Goal: Task Accomplishment & Management: Complete application form

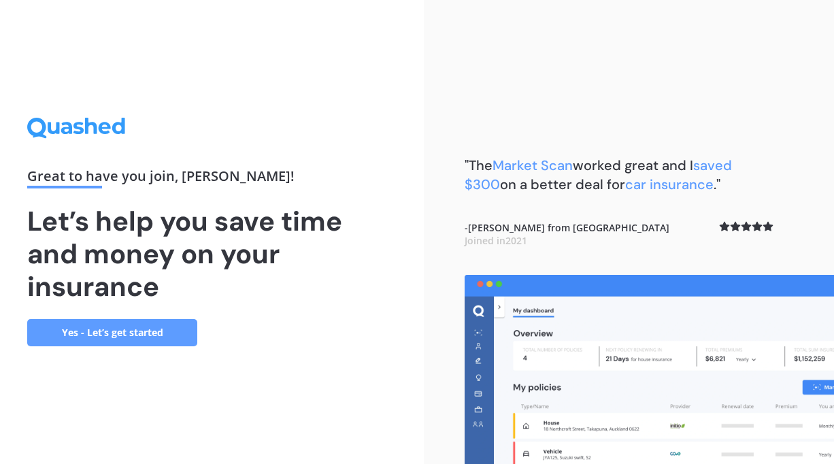
click at [118, 331] on link "Yes - Let’s get started" at bounding box center [112, 332] width 170 height 27
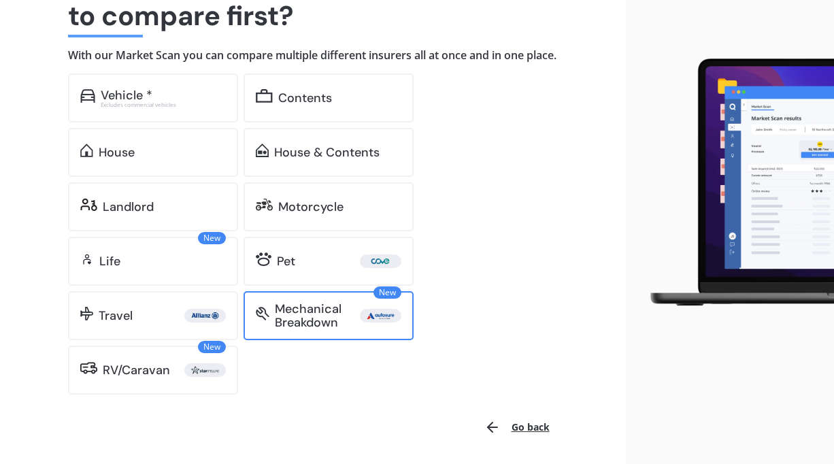
scroll to position [152, 0]
